Goal: Information Seeking & Learning: Check status

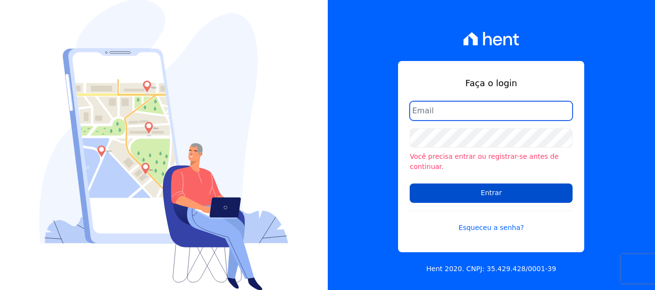
type input "[PERSON_NAME][EMAIL_ADDRESS][DOMAIN_NAME]"
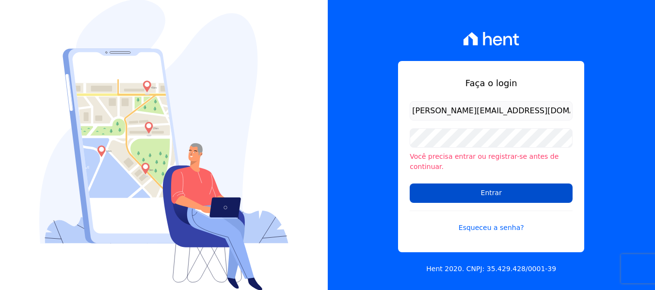
click at [463, 190] on input "Entrar" at bounding box center [491, 193] width 163 height 19
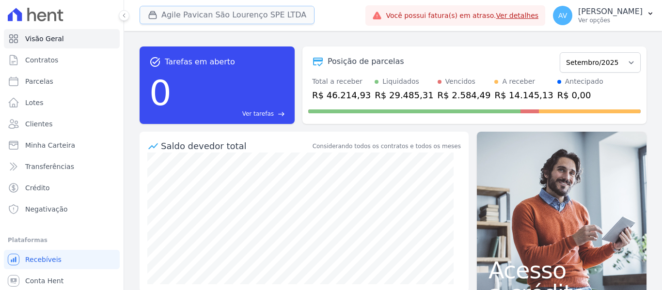
click at [219, 15] on button "Agile Pavican São Lourenço SPE LTDA" at bounding box center [227, 15] width 175 height 18
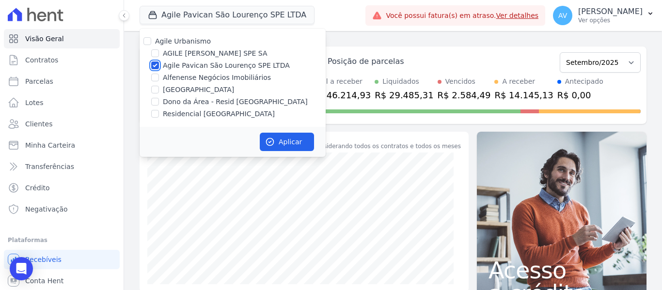
click at [154, 68] on input "Agile Pavican São Lourenço SPE LTDA" at bounding box center [155, 66] width 8 height 8
checkbox input "false"
click at [155, 103] on input "Dono da Área - Resid [GEOGRAPHIC_DATA]" at bounding box center [155, 102] width 8 height 8
checkbox input "true"
click at [152, 117] on input "Residencial [GEOGRAPHIC_DATA]" at bounding box center [155, 114] width 8 height 8
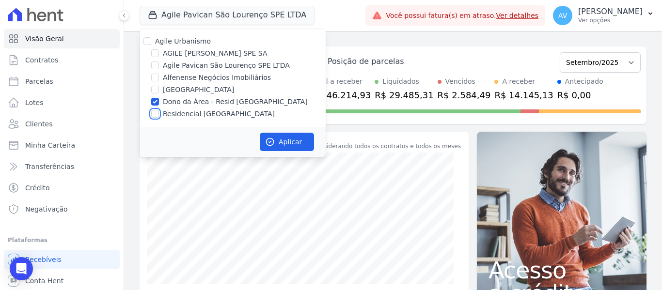
checkbox input "true"
click at [281, 143] on button "Aplicar" at bounding box center [287, 142] width 54 height 18
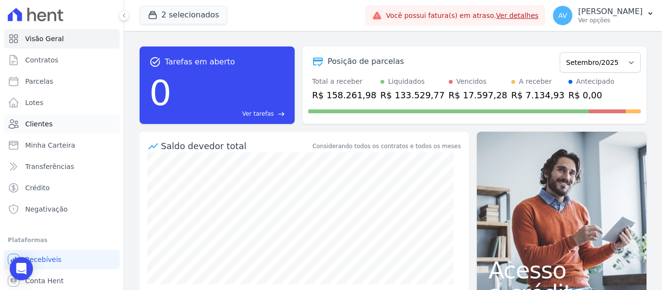
click at [62, 124] on link "Clientes" at bounding box center [62, 123] width 116 height 19
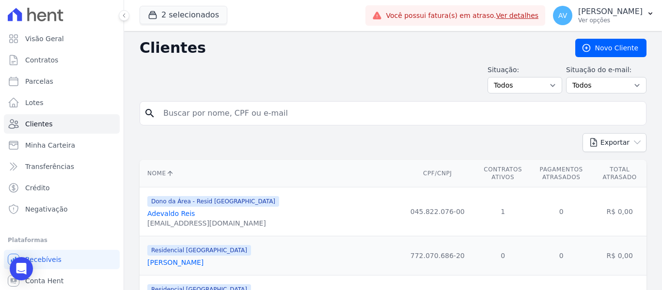
drag, startPoint x: 176, startPoint y: 119, endPoint x: 180, endPoint y: 108, distance: 11.8
click at [178, 111] on input "search" at bounding box center [400, 113] width 485 height 19
type input "[PERSON_NAME]"
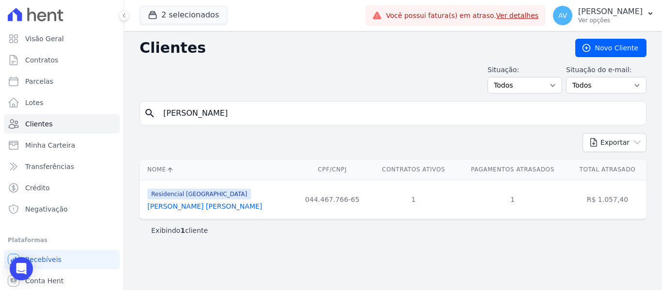
click at [202, 203] on link "[PERSON_NAME] [PERSON_NAME]" at bounding box center [204, 207] width 115 height 8
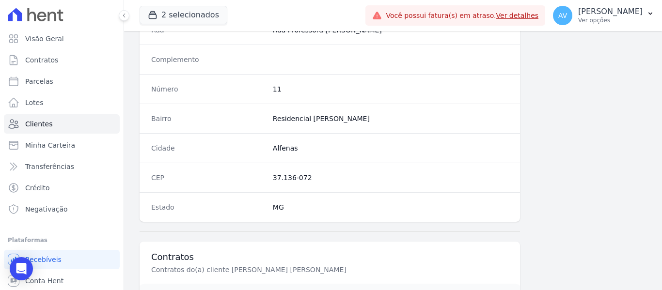
scroll to position [661, 0]
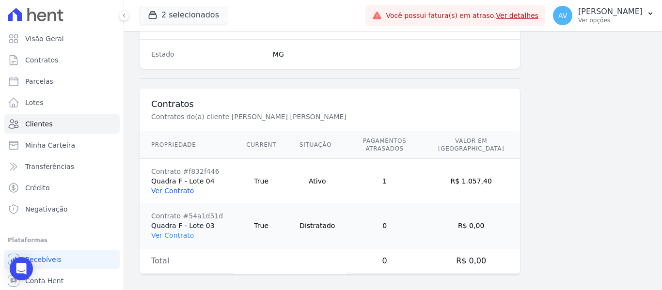
click at [173, 187] on link "Ver Contrato" at bounding box center [172, 191] width 43 height 8
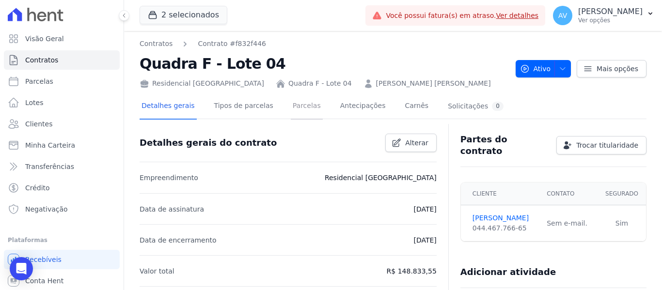
click at [304, 104] on link "Parcelas" at bounding box center [307, 107] width 32 height 26
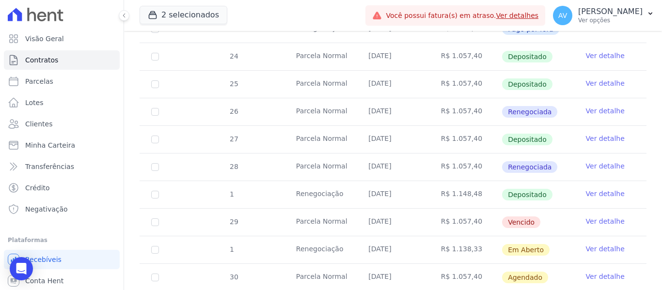
scroll to position [339, 0]
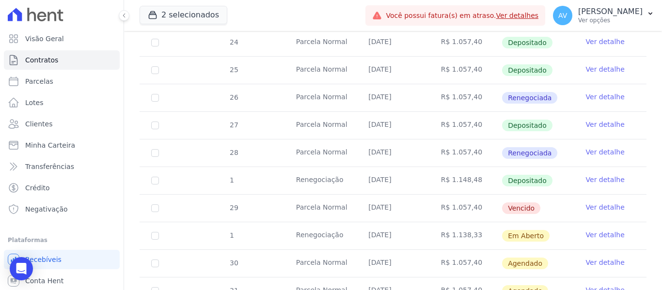
click at [601, 230] on link "Ver detalhe" at bounding box center [605, 235] width 39 height 10
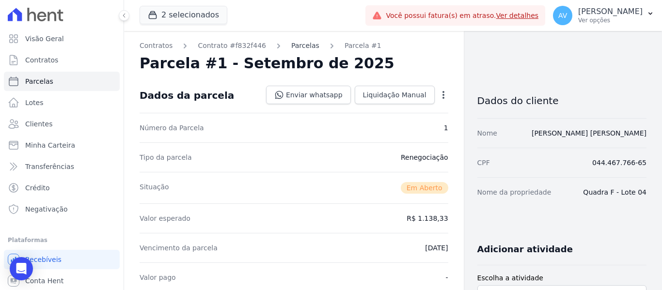
click at [298, 48] on link "Parcelas" at bounding box center [305, 46] width 28 height 10
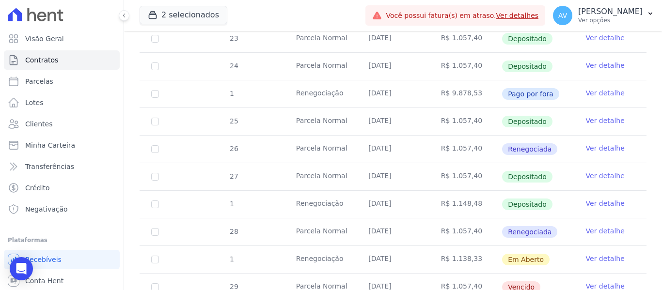
scroll to position [291, 0]
